Goal: Download file/media

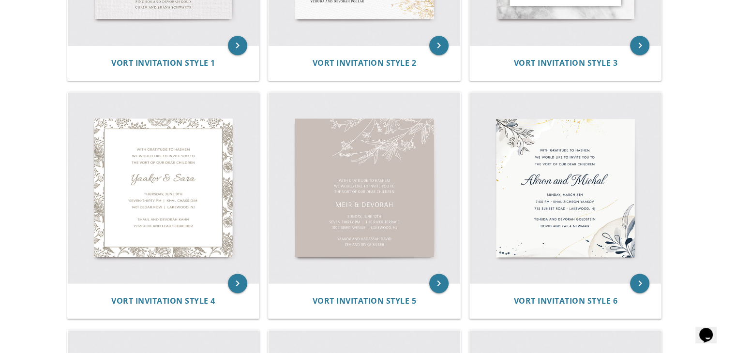
scroll to position [368, 0]
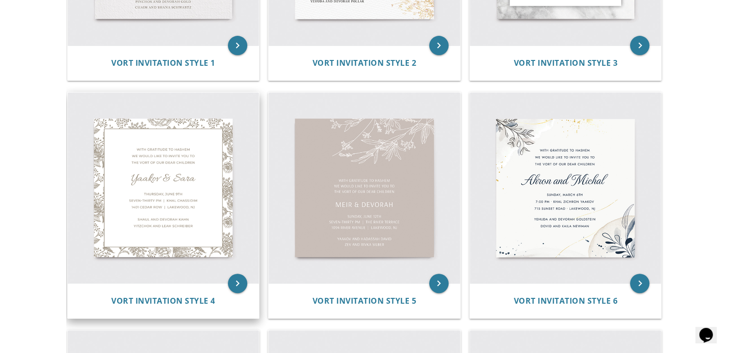
click at [200, 200] on img at bounding box center [164, 188] width 192 height 192
click at [233, 281] on icon "keyboard_arrow_right" at bounding box center [237, 283] width 19 height 19
click at [241, 282] on icon "keyboard_arrow_right" at bounding box center [237, 283] width 19 height 19
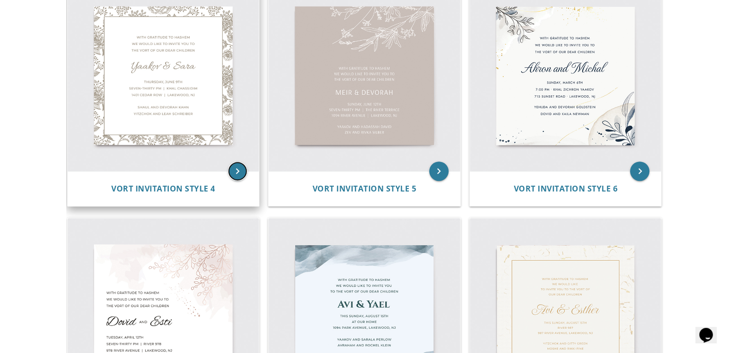
scroll to position [464, 0]
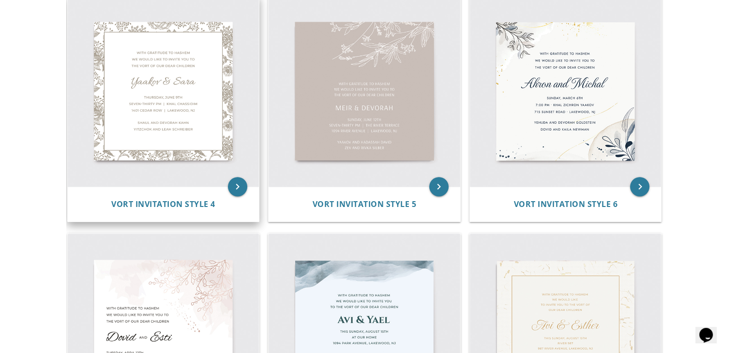
click at [135, 109] on img at bounding box center [164, 92] width 192 height 192
click at [237, 188] on icon "keyboard_arrow_right" at bounding box center [237, 186] width 19 height 19
